Goal: Task Accomplishment & Management: Manage account settings

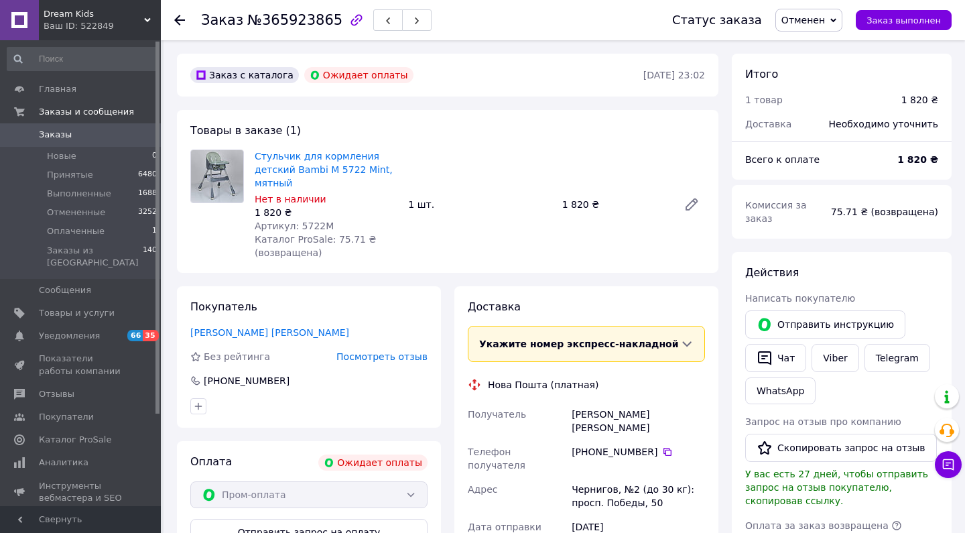
click at [66, 134] on span "Заказы" at bounding box center [55, 135] width 33 height 12
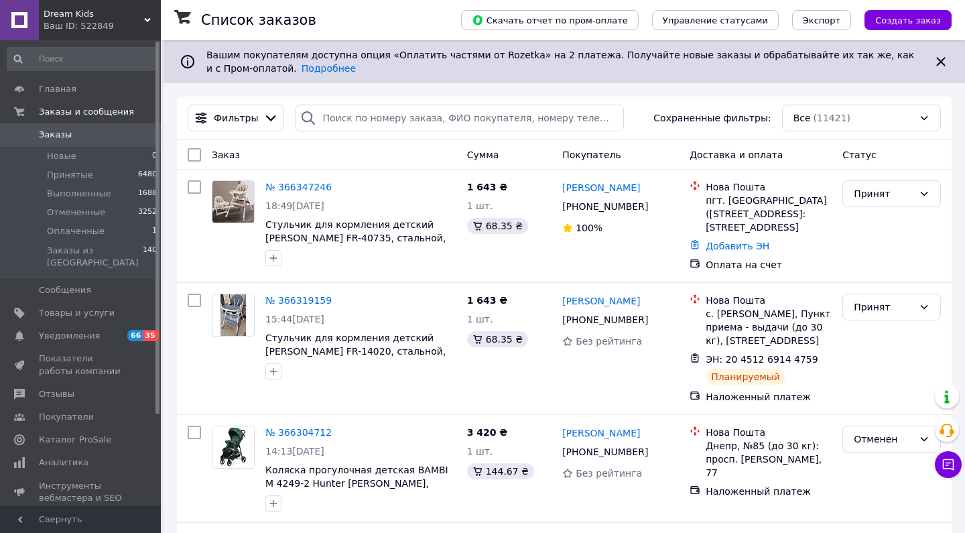
click at [73, 138] on span "Заказы" at bounding box center [81, 135] width 85 height 12
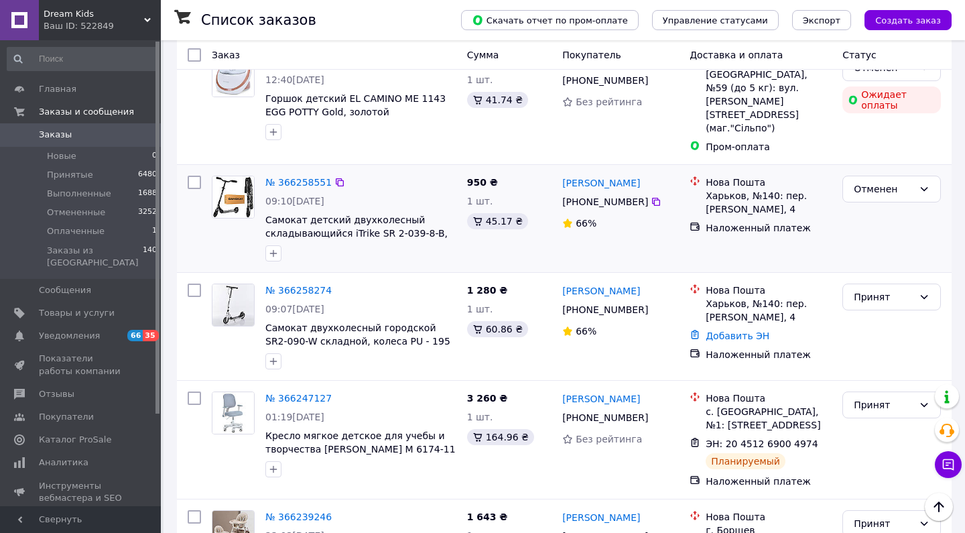
scroll to position [689, 0]
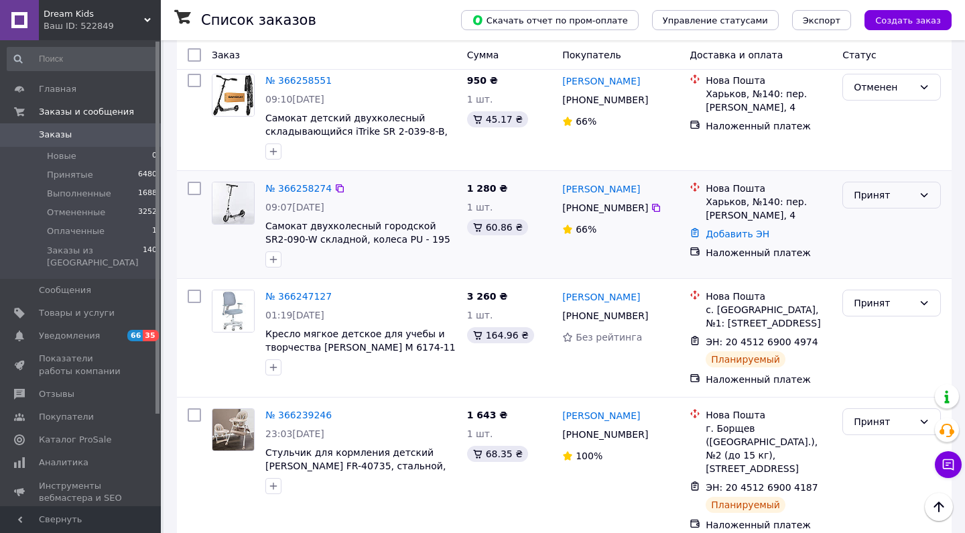
click at [868, 188] on div "Принят" at bounding box center [884, 195] width 60 height 15
click at [865, 231] on li "Отменен" at bounding box center [891, 234] width 97 height 24
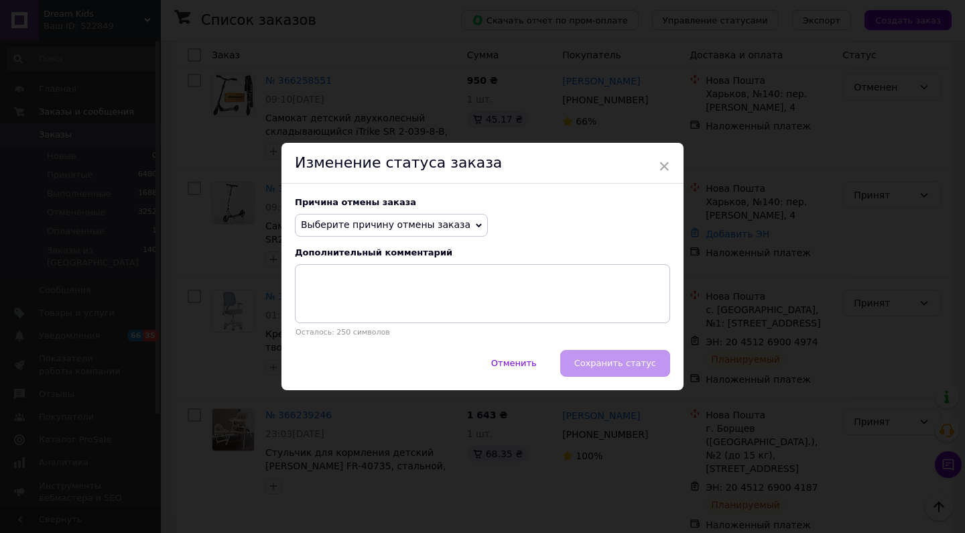
click at [432, 224] on span "Выберите причину отмены заказа" at bounding box center [386, 224] width 170 height 11
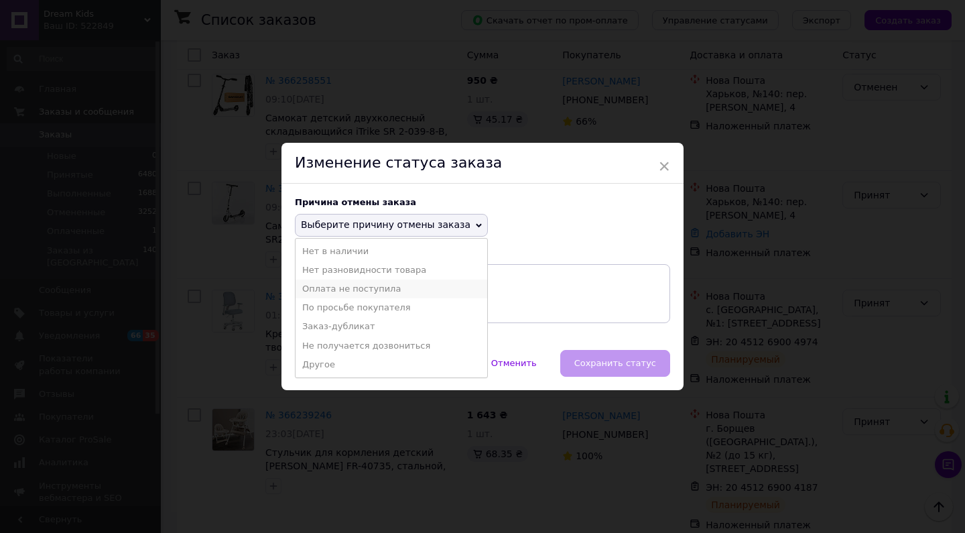
click at [340, 293] on li "Оплата не поступила" at bounding box center [391, 288] width 192 height 19
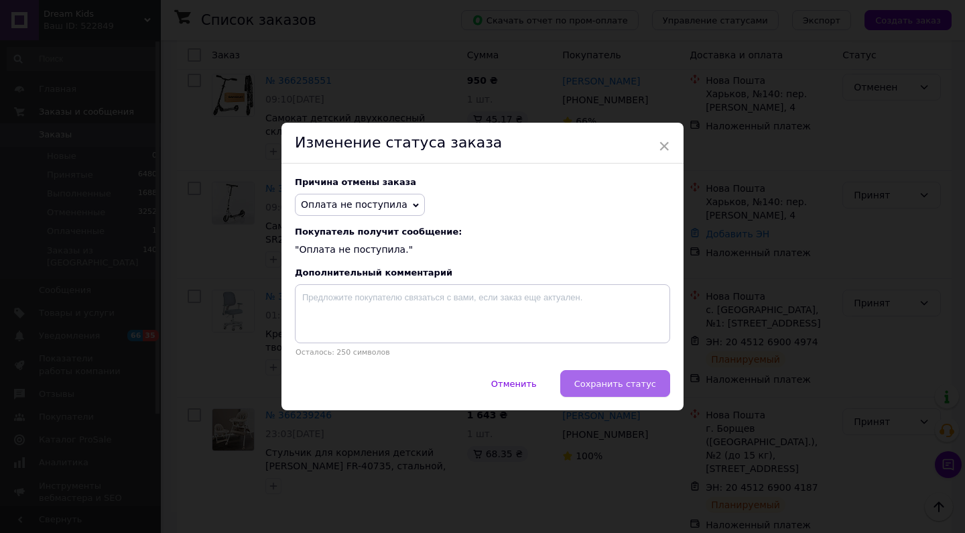
click at [608, 379] on span "Сохранить статус" at bounding box center [615, 384] width 82 height 10
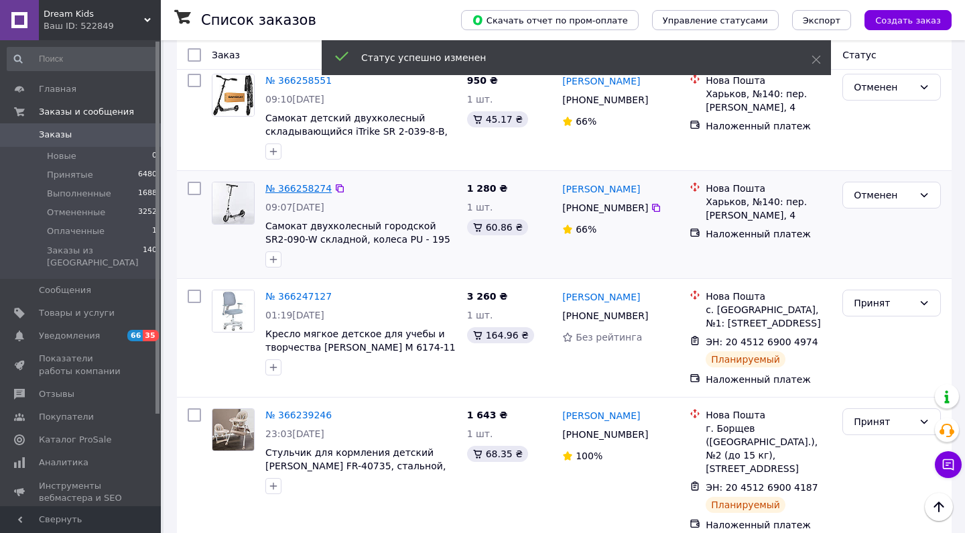
click at [293, 183] on link "№ 366258274" at bounding box center [298, 188] width 66 height 11
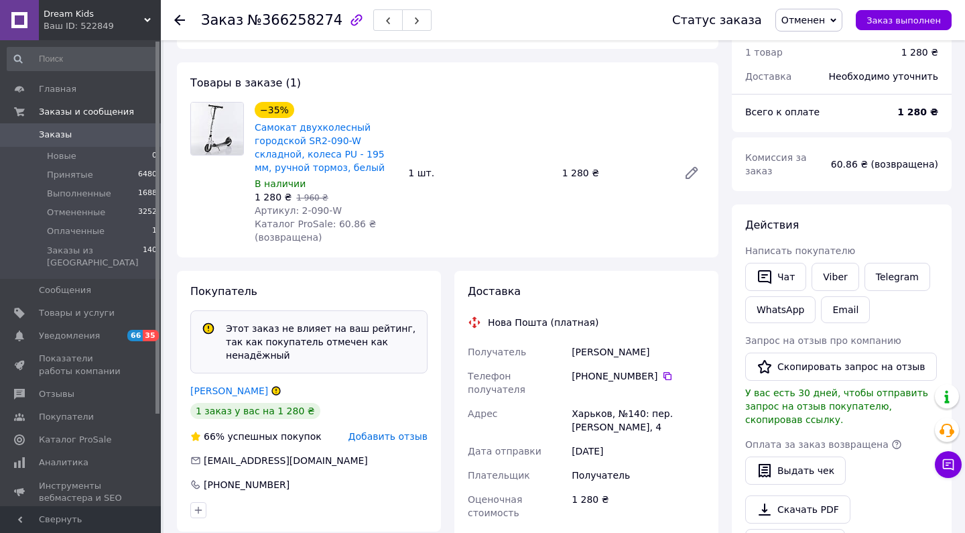
click at [401, 431] on span "Добавить отзыв" at bounding box center [387, 436] width 79 height 11
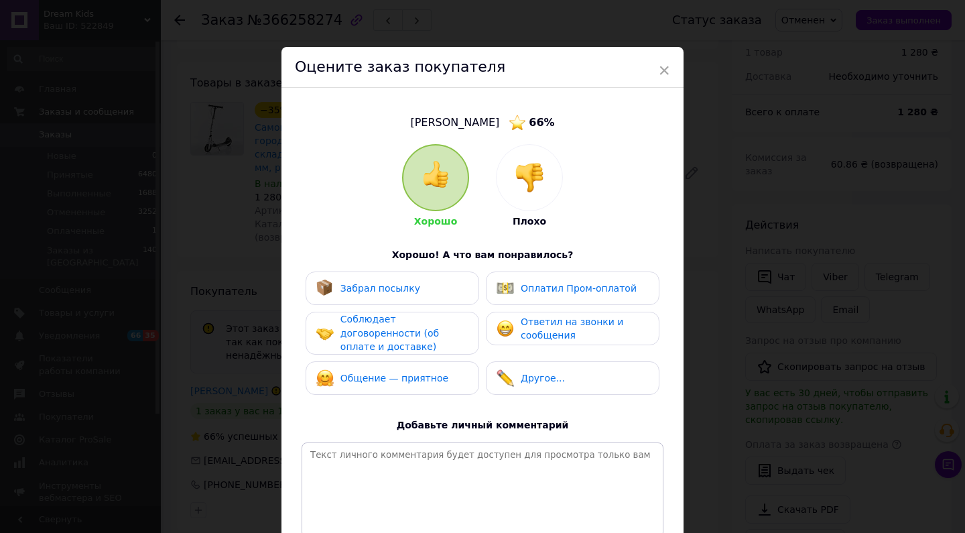
click at [512, 188] on div at bounding box center [530, 178] width 66 height 66
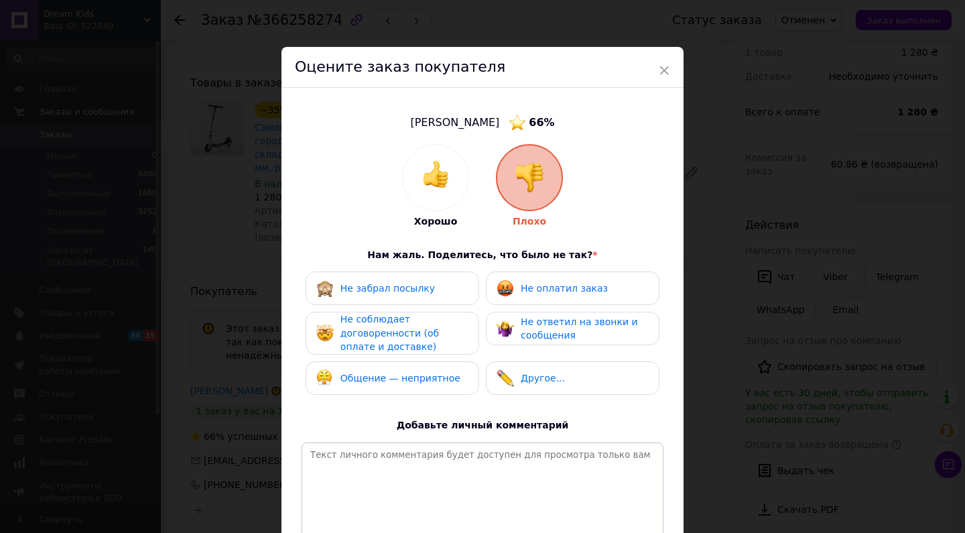
click at [543, 283] on span "Не оплатил заказ" at bounding box center [564, 288] width 87 height 11
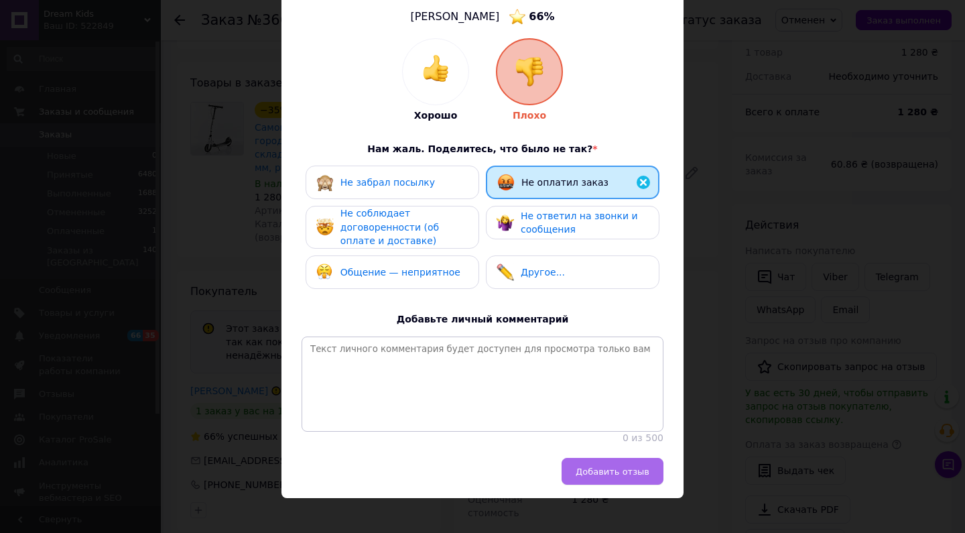
scroll to position [105, 0]
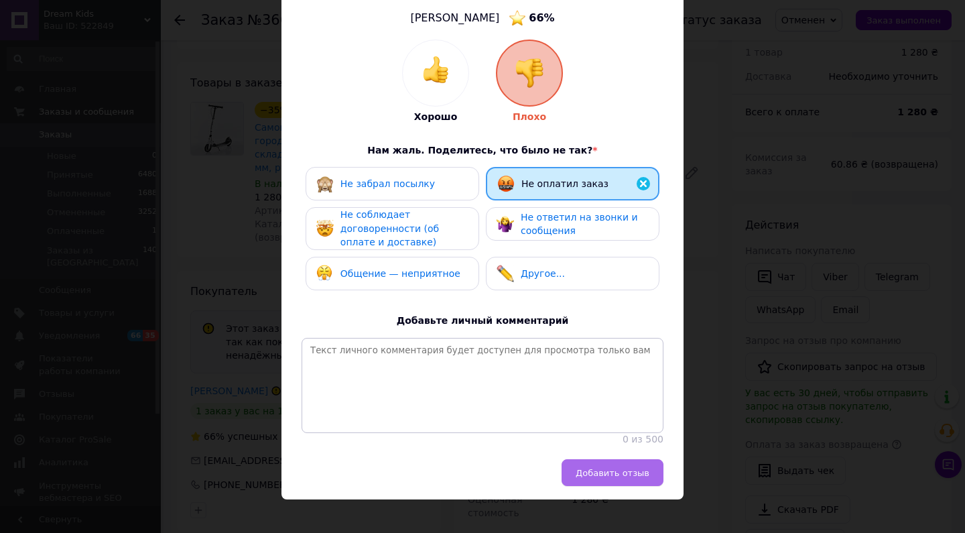
click at [614, 468] on span "Добавить отзыв" at bounding box center [613, 473] width 74 height 10
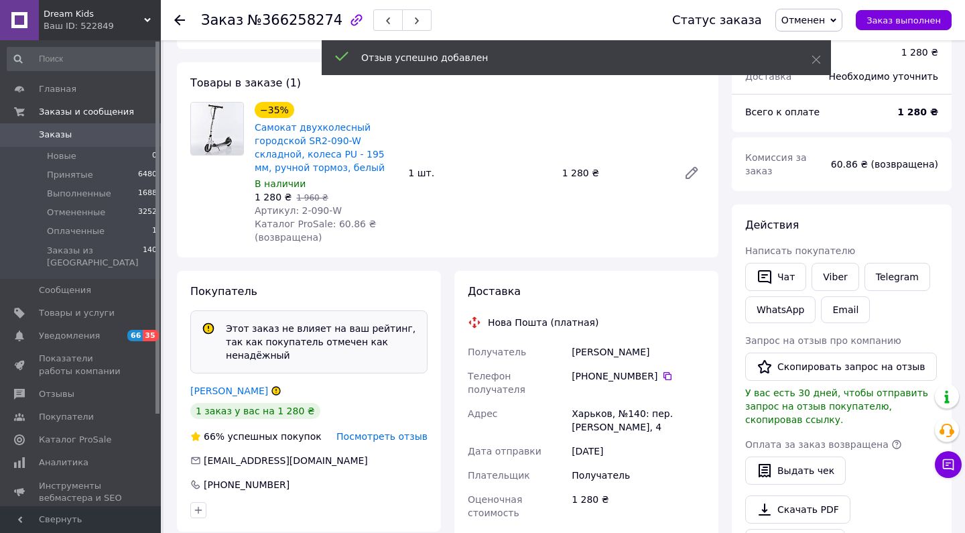
click at [180, 20] on use at bounding box center [179, 20] width 11 height 11
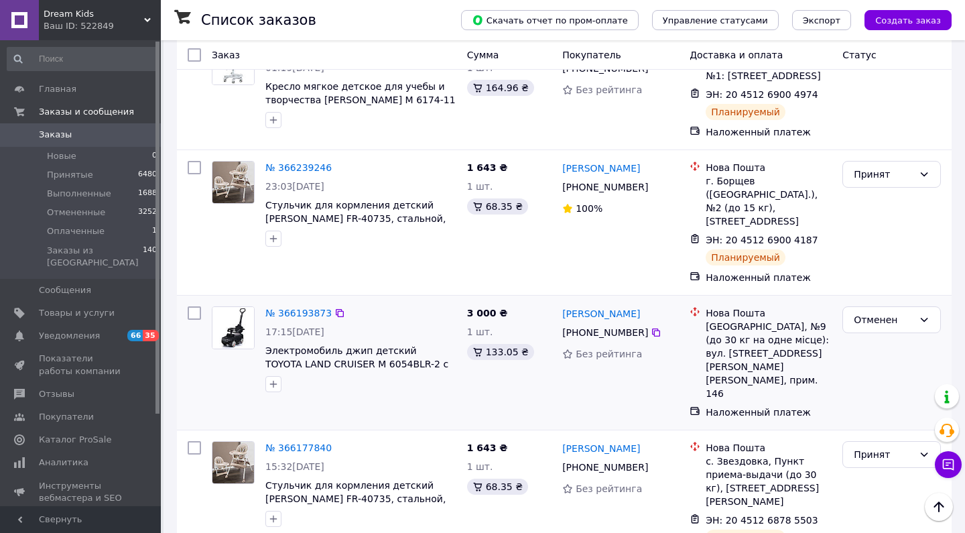
scroll to position [923, 0]
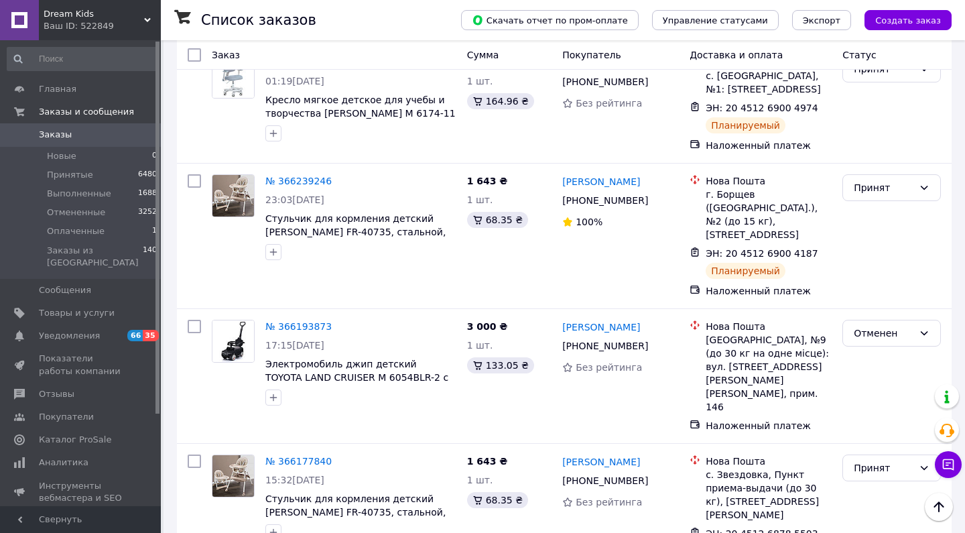
click at [325, 10] on div "Список заказов" at bounding box center [317, 20] width 233 height 40
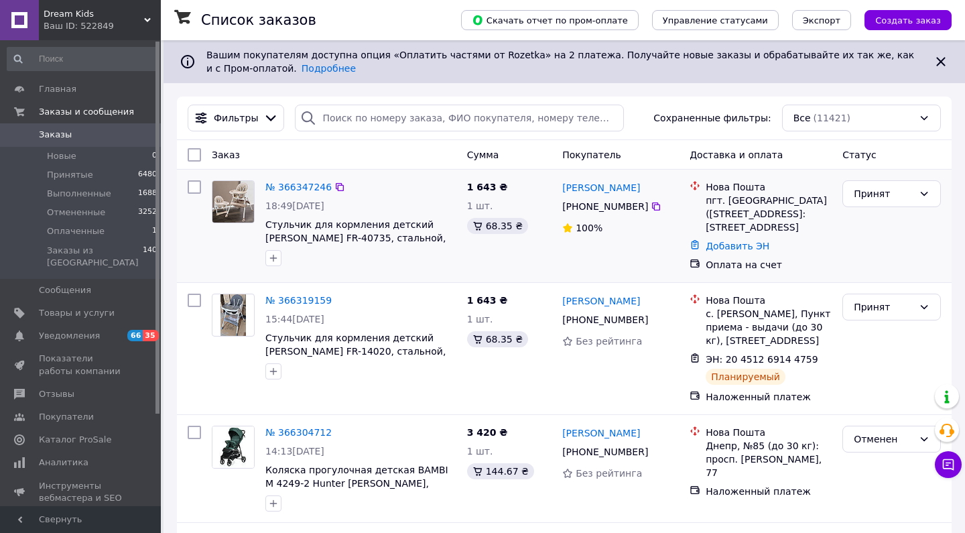
scroll to position [0, 0]
click at [295, 188] on link "№ 366347246" at bounding box center [298, 187] width 66 height 11
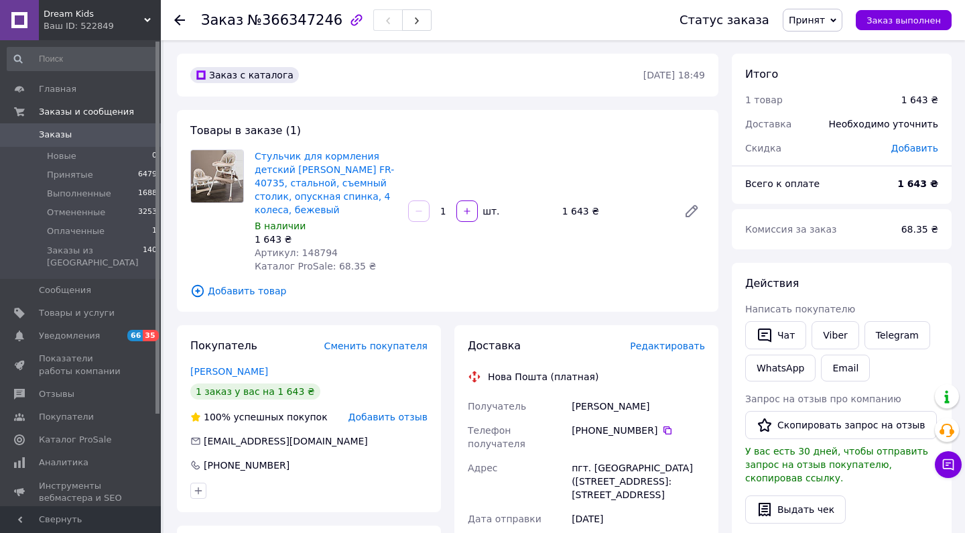
click at [640, 350] on span "Редактировать" at bounding box center [667, 345] width 75 height 11
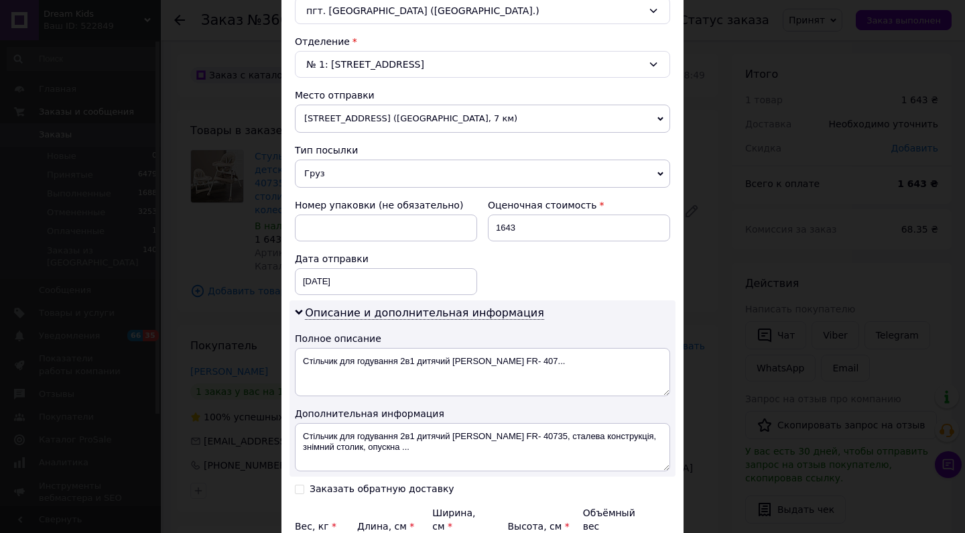
scroll to position [533, 0]
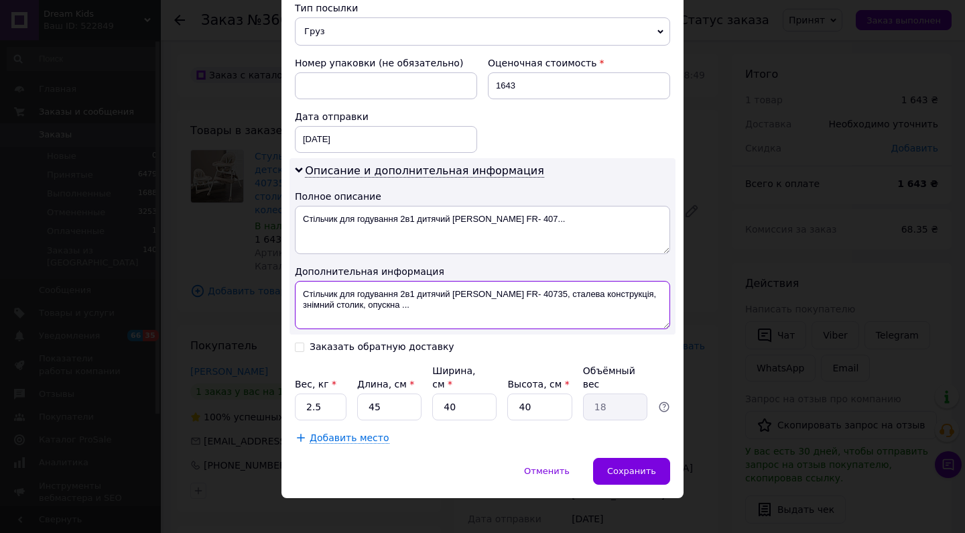
drag, startPoint x: 336, startPoint y: 294, endPoint x: 450, endPoint y: 289, distance: 114.0
click at [450, 289] on textarea "Стільчик для годування 2в1 дитячий [PERSON_NAME] FR- 40735, сталева конструкція…" at bounding box center [482, 305] width 375 height 48
drag, startPoint x: 395, startPoint y: 292, endPoint x: 610, endPoint y: 295, distance: 214.4
click at [610, 295] on textarea "Стільчик [PERSON_NAME] FR- 40735, сталева конструкція, знімний столик, опускна …" at bounding box center [482, 305] width 375 height 48
type textarea "Стільчик [PERSON_NAME] FR- 40735"
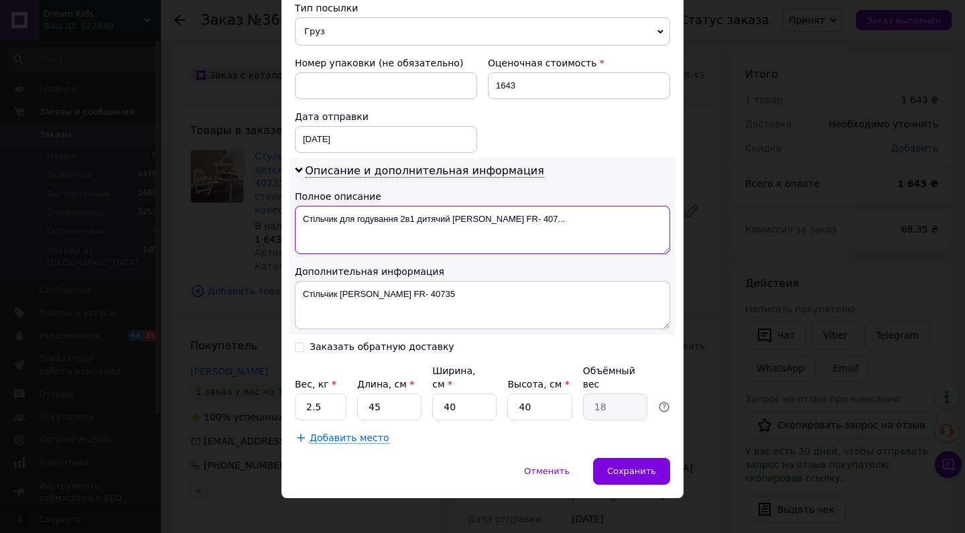
click at [540, 218] on textarea "Стільчик для годування 2в1 дитячий [PERSON_NAME] FR- 407..." at bounding box center [482, 230] width 375 height 48
paste textarea "Toti FR- 40735"
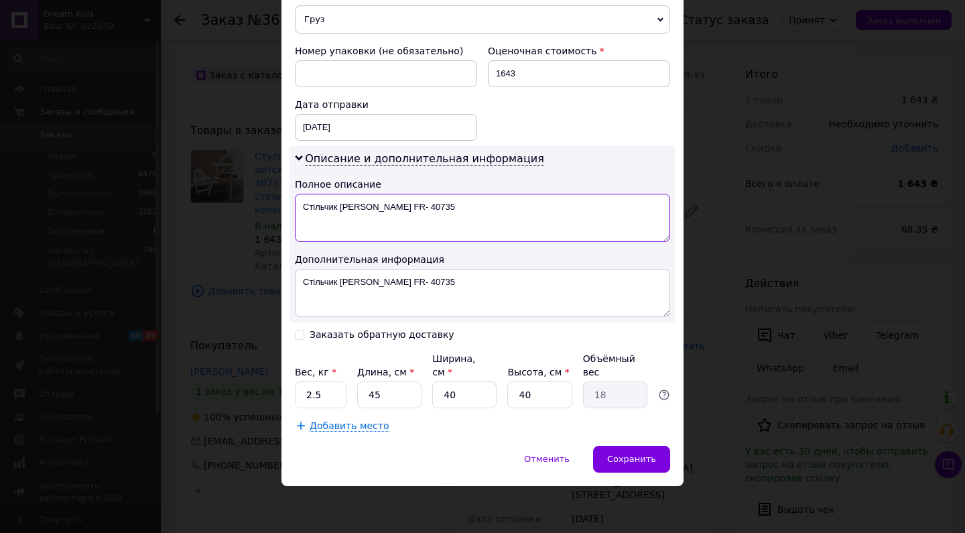
scroll to position [544, 0]
type textarea "Стільчик [PERSON_NAME] FR- 40735"
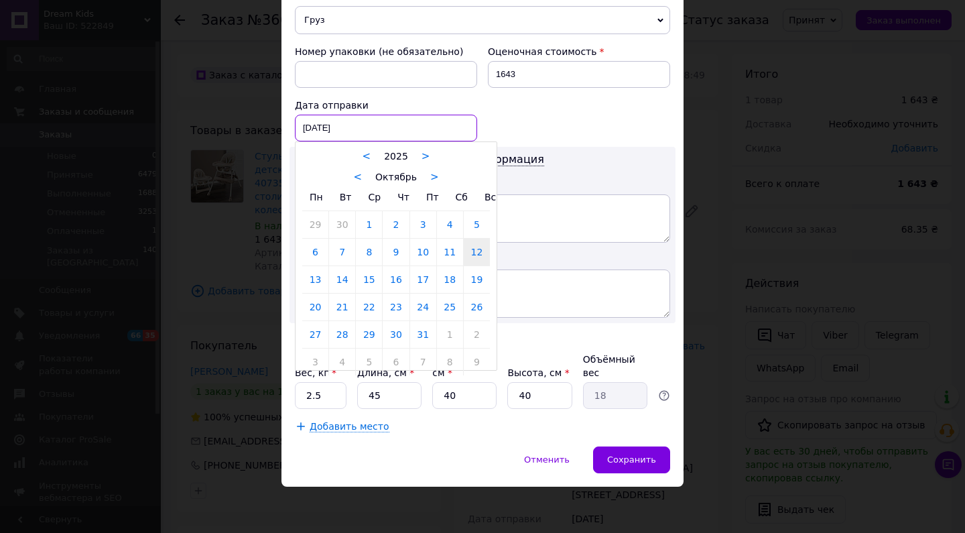
click at [351, 121] on div "[DATE] < 2025 > < Октябрь > Пн Вт Ср Чт Пт Сб Вс 29 30 1 2 3 4 5 6 7 8 9 10 11 …" at bounding box center [386, 128] width 182 height 27
click at [312, 278] on link "13" at bounding box center [315, 279] width 26 height 27
type input "[DATE]"
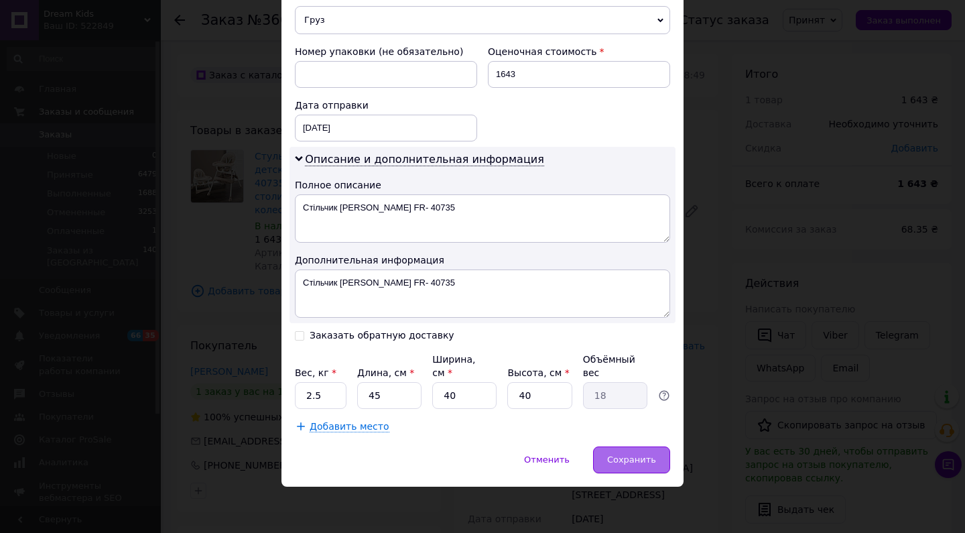
click at [610, 448] on div "Сохранить" at bounding box center [631, 459] width 77 height 27
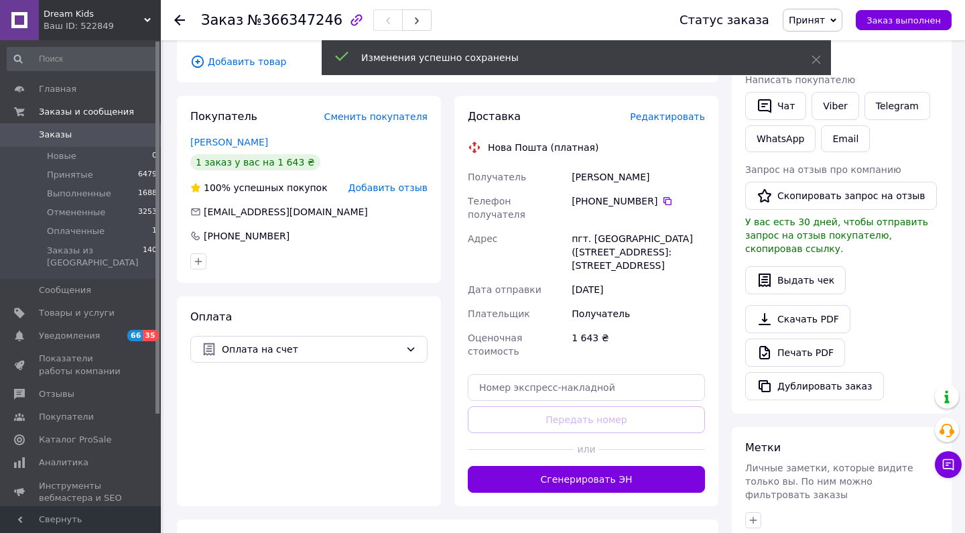
scroll to position [273, 0]
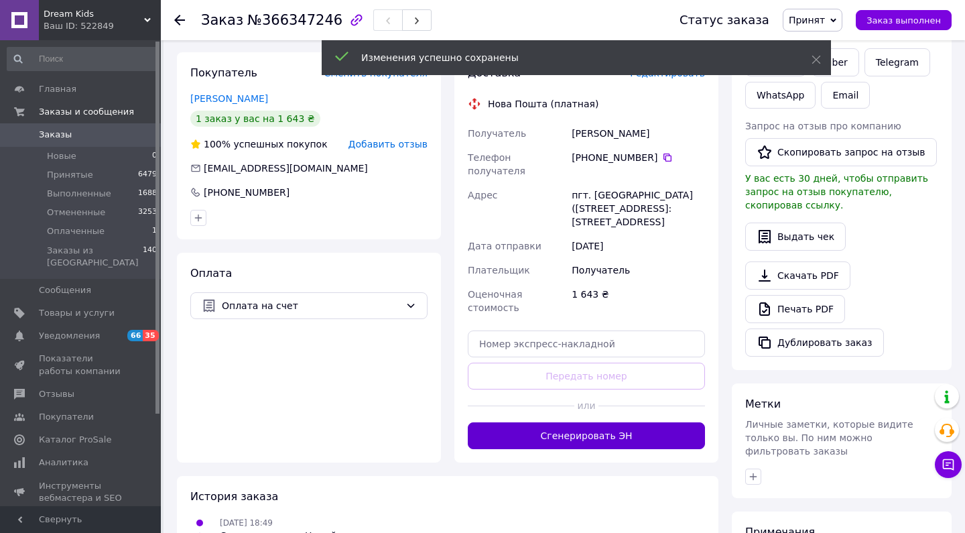
click at [574, 427] on button "Сгенерировать ЭН" at bounding box center [586, 435] width 237 height 27
